Goal: Task Accomplishment & Management: Complete application form

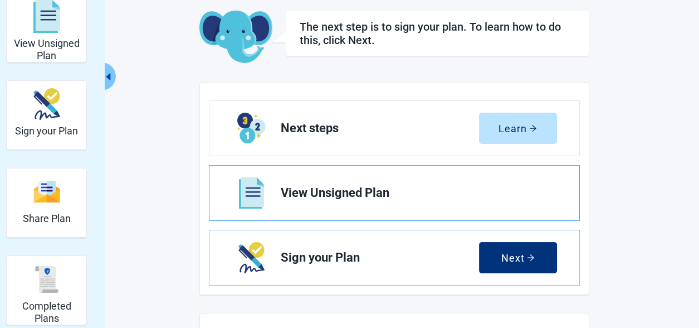
scroll to position [111, 0]
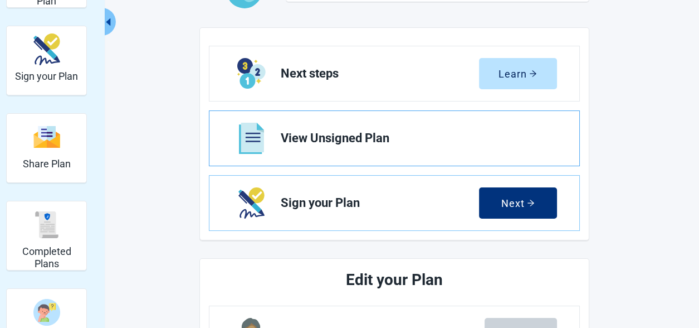
click at [323, 135] on span "View Unsigned Plan" at bounding box center [414, 138] width 267 height 13
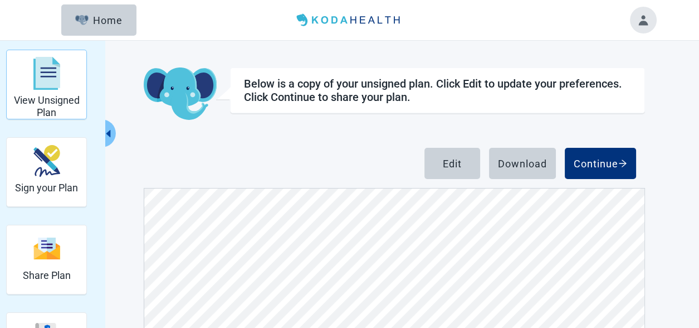
click at [38, 86] on img "View Unsigned Plan" at bounding box center [46, 73] width 27 height 33
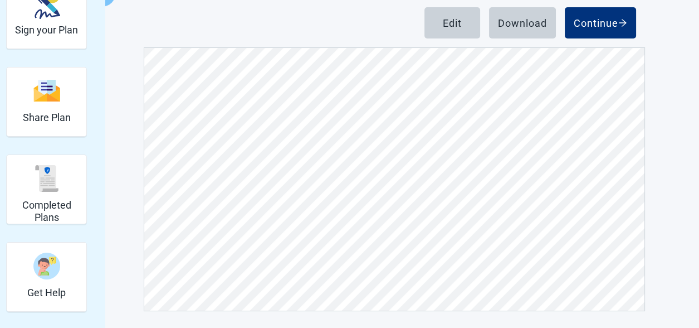
scroll to position [27, 0]
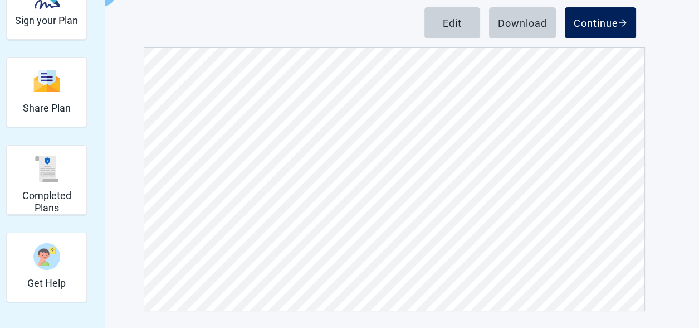
click at [597, 18] on div "Continue" at bounding box center [600, 22] width 53 height 11
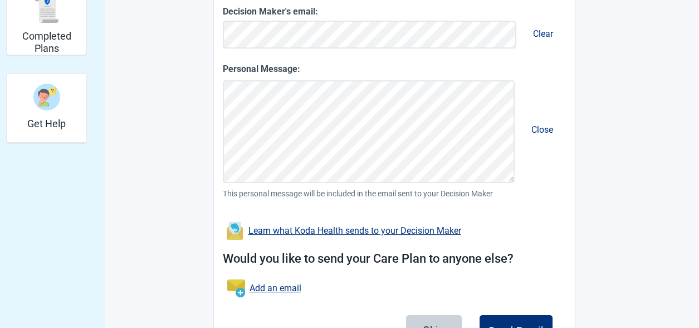
scroll to position [383, 0]
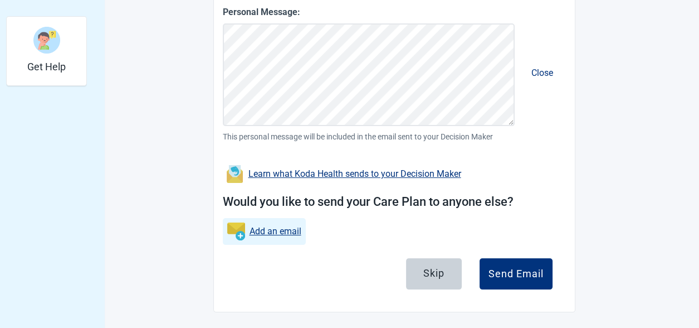
click at [269, 230] on link "Add an email" at bounding box center [276, 231] width 52 height 14
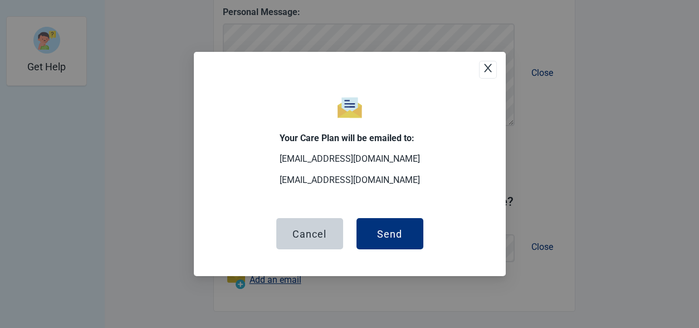
click at [488, 66] on icon "close" at bounding box center [488, 67] width 11 height 11
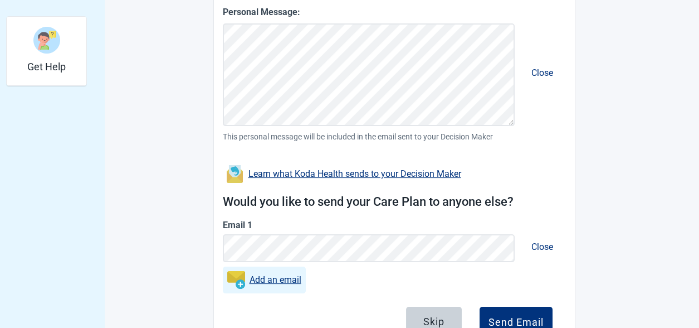
click at [279, 276] on link "Add an email" at bounding box center [276, 279] width 52 height 14
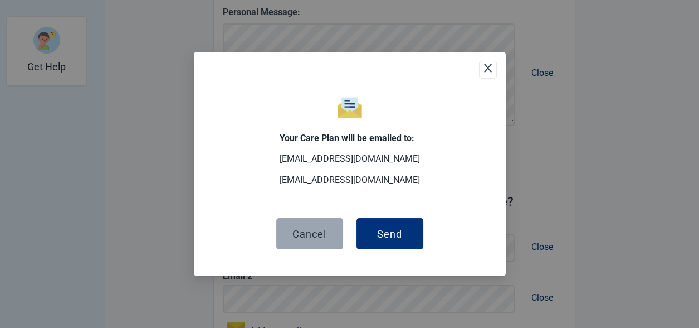
click at [309, 238] on div "Cancel" at bounding box center [310, 233] width 34 height 11
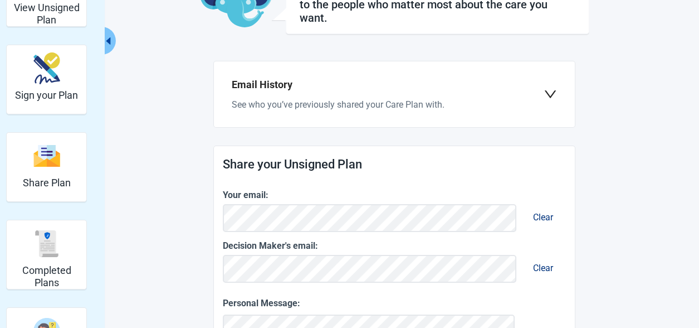
scroll to position [37, 0]
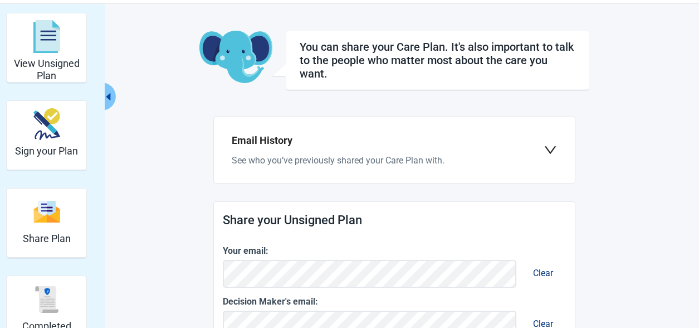
click at [549, 149] on icon "down" at bounding box center [550, 149] width 13 height 13
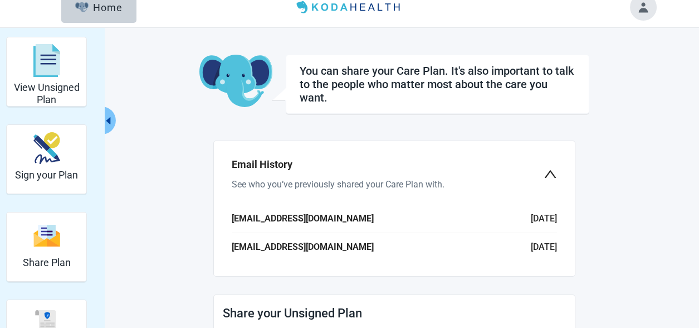
scroll to position [0, 0]
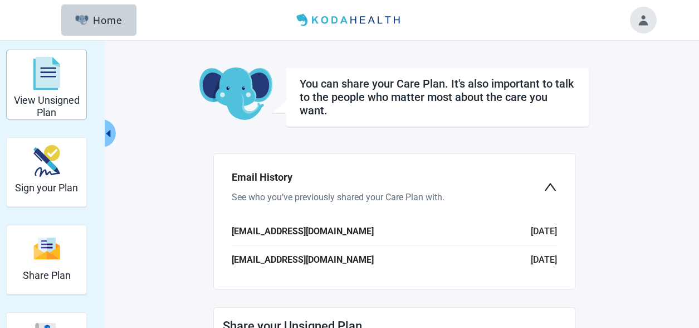
click at [42, 82] on img "View Unsigned Plan" at bounding box center [46, 73] width 27 height 33
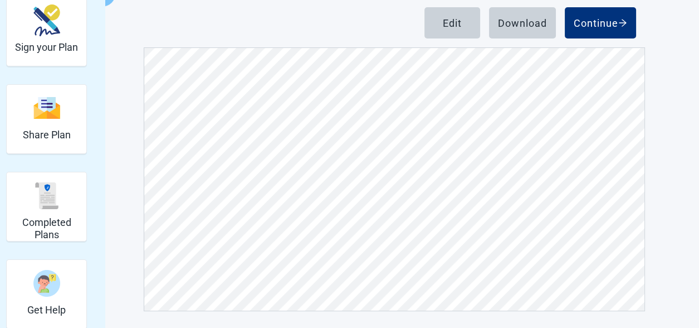
scroll to position [2619, 0]
click at [41, 32] on img "Sign your Plan" at bounding box center [46, 20] width 27 height 32
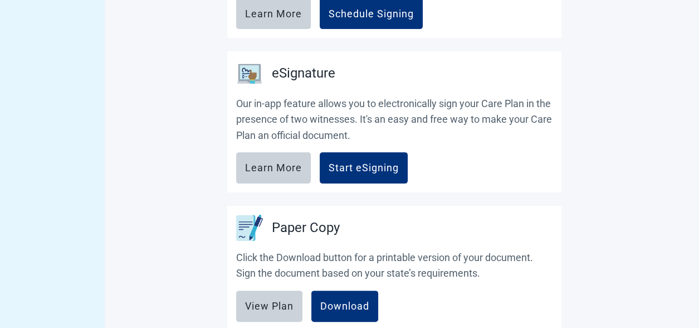
scroll to position [501, 0]
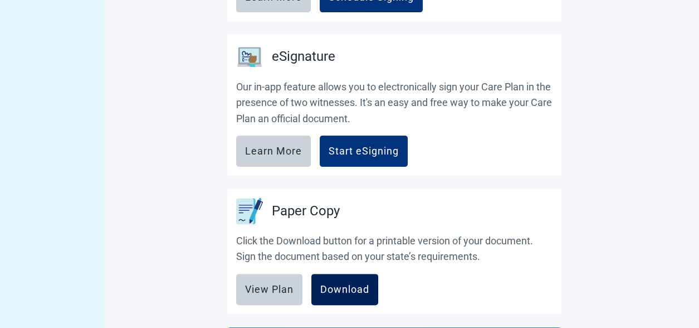
click at [352, 286] on div "Download" at bounding box center [344, 289] width 49 height 11
